Goal: Book appointment/travel/reservation

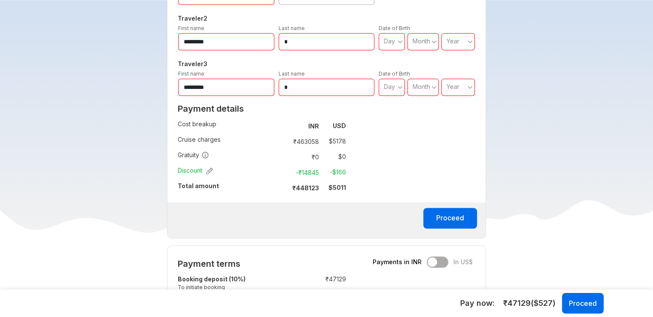
scroll to position [516, 0]
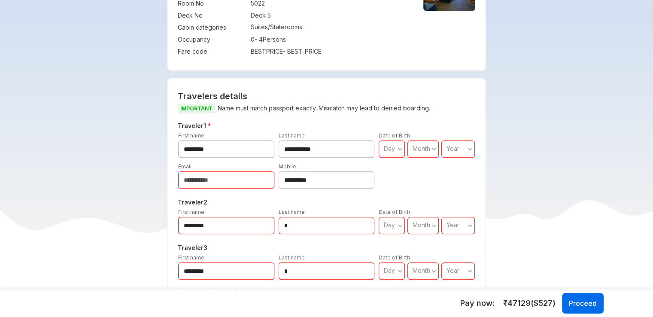
scroll to position [558, 0]
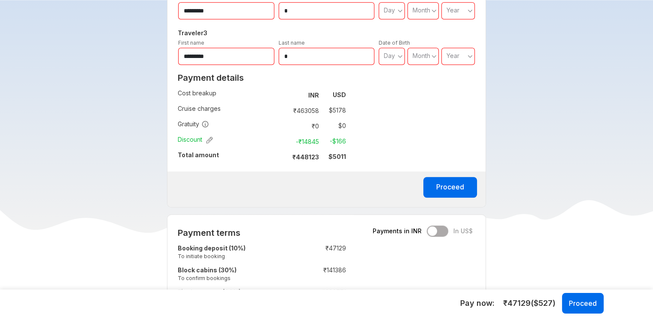
click at [440, 230] on div "Payments in INR In US$" at bounding box center [423, 231] width 100 height 11
click at [434, 231] on div "Payments in INR In US$" at bounding box center [423, 231] width 100 height 11
click at [445, 229] on div "Payments in INR In US$" at bounding box center [423, 231] width 100 height 11
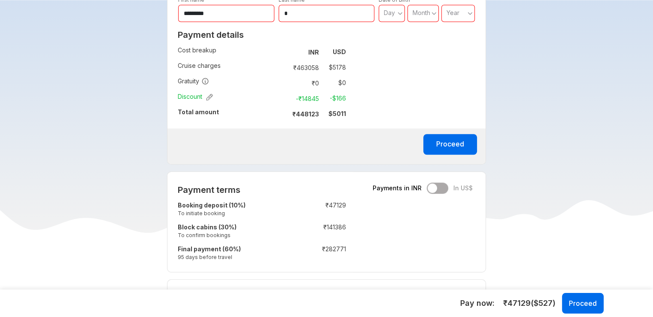
scroll to position [644, 0]
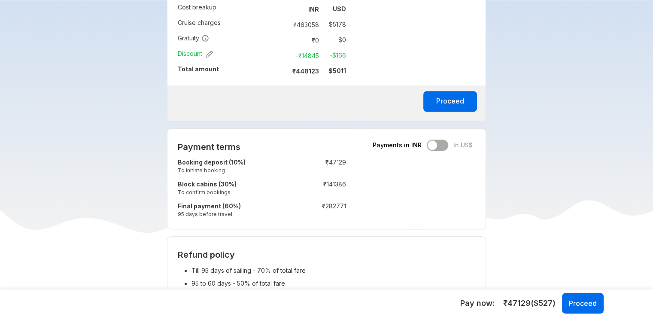
click at [442, 148] on div "Payments in INR In US$" at bounding box center [423, 145] width 100 height 11
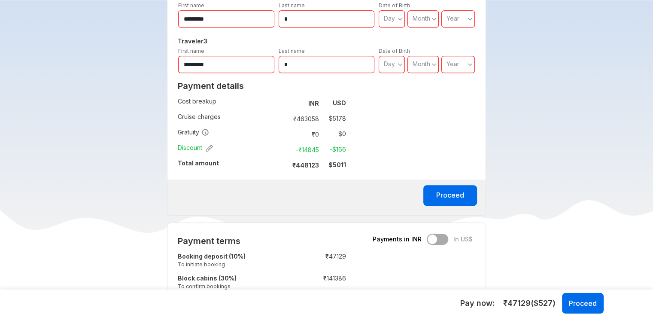
scroll to position [687, 0]
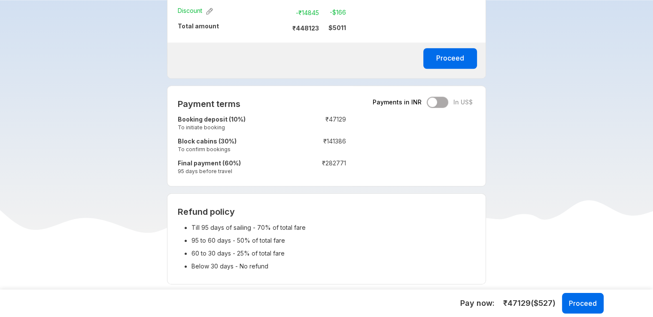
click at [439, 102] on div "Payments in INR In US$" at bounding box center [423, 102] width 100 height 11
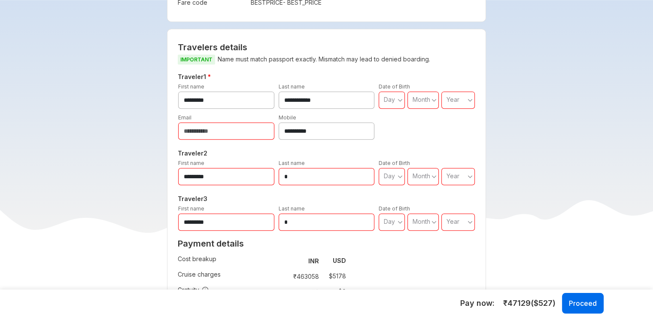
scroll to position [301, 0]
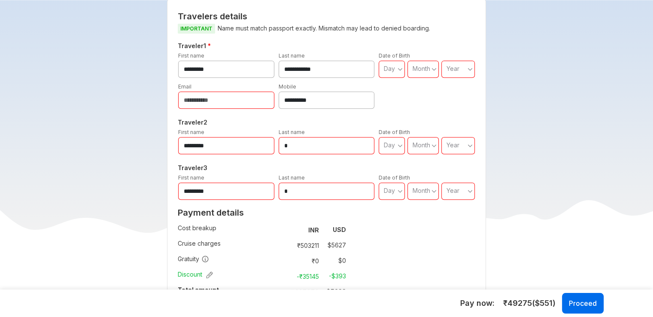
scroll to position [558, 0]
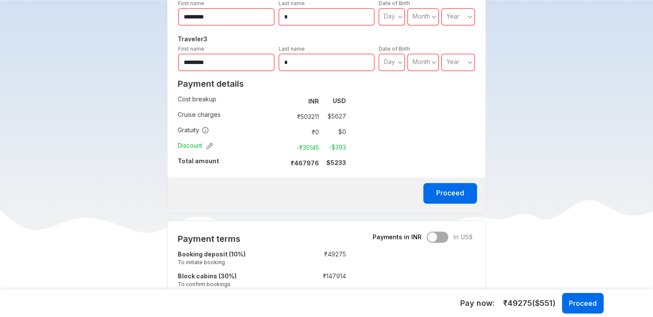
click at [433, 234] on div "Payments in INR In US$" at bounding box center [423, 237] width 100 height 11
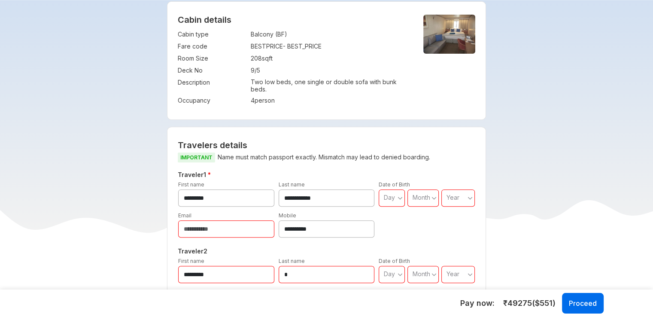
scroll to position [43, 0]
